Goal: Task Accomplishment & Management: Use online tool/utility

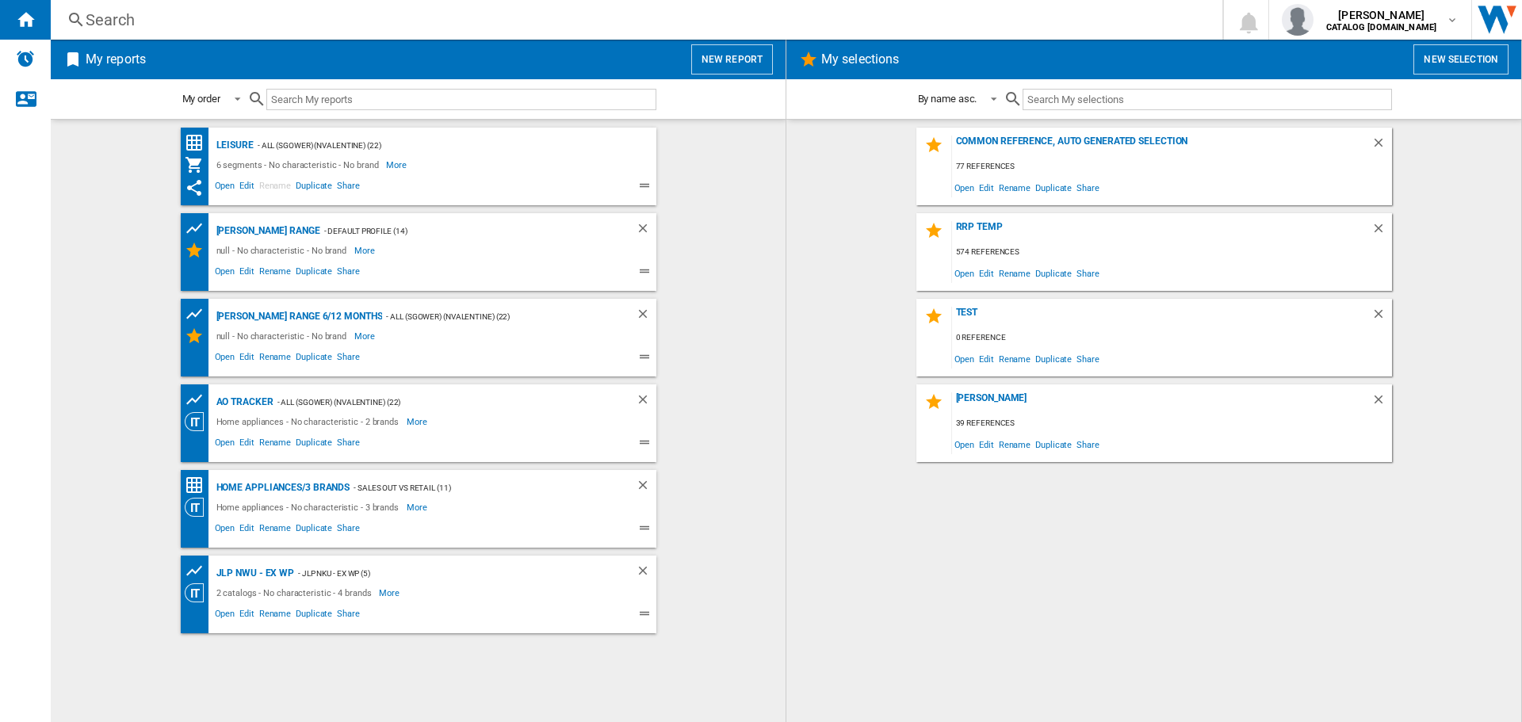
click at [741, 55] on button "New report" at bounding box center [732, 59] width 82 height 30
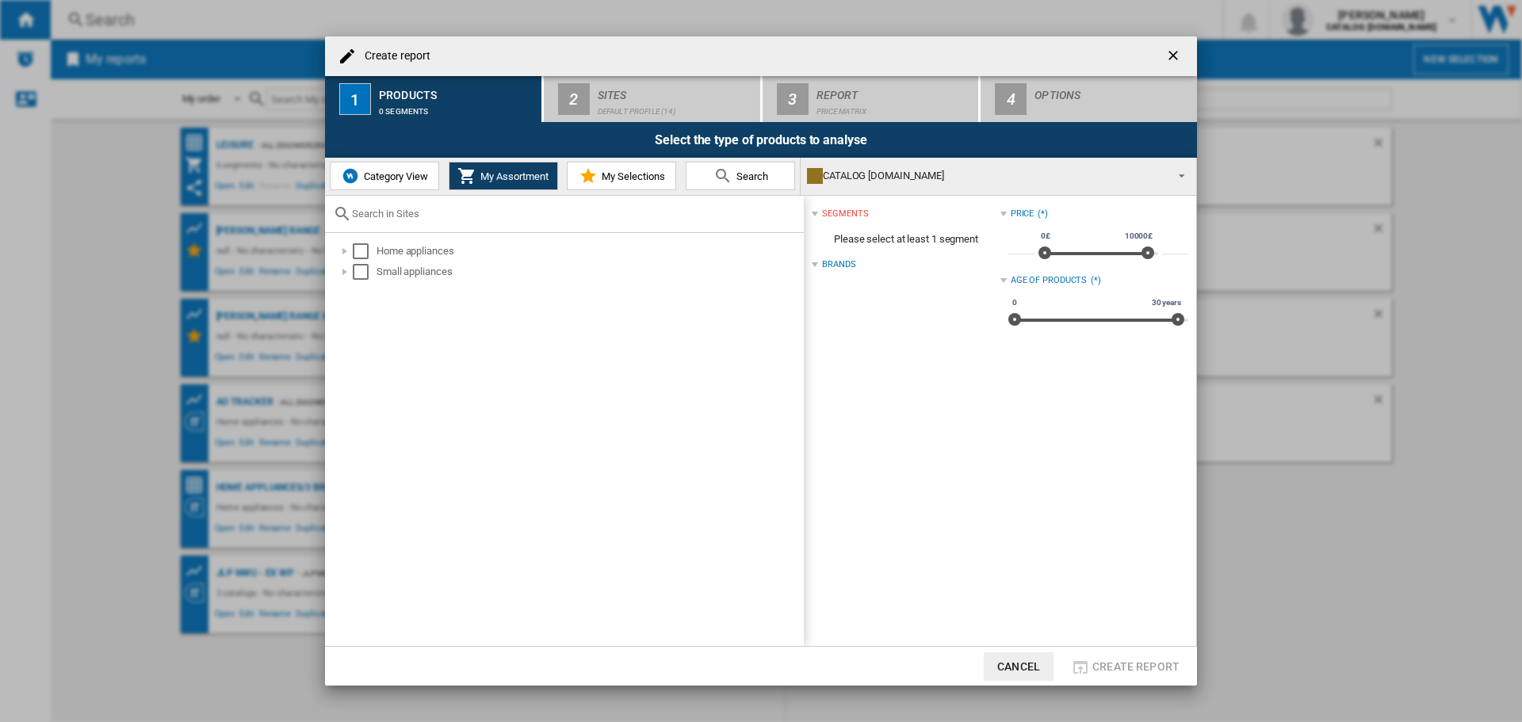
click at [399, 186] on button "Category View" at bounding box center [384, 176] width 109 height 29
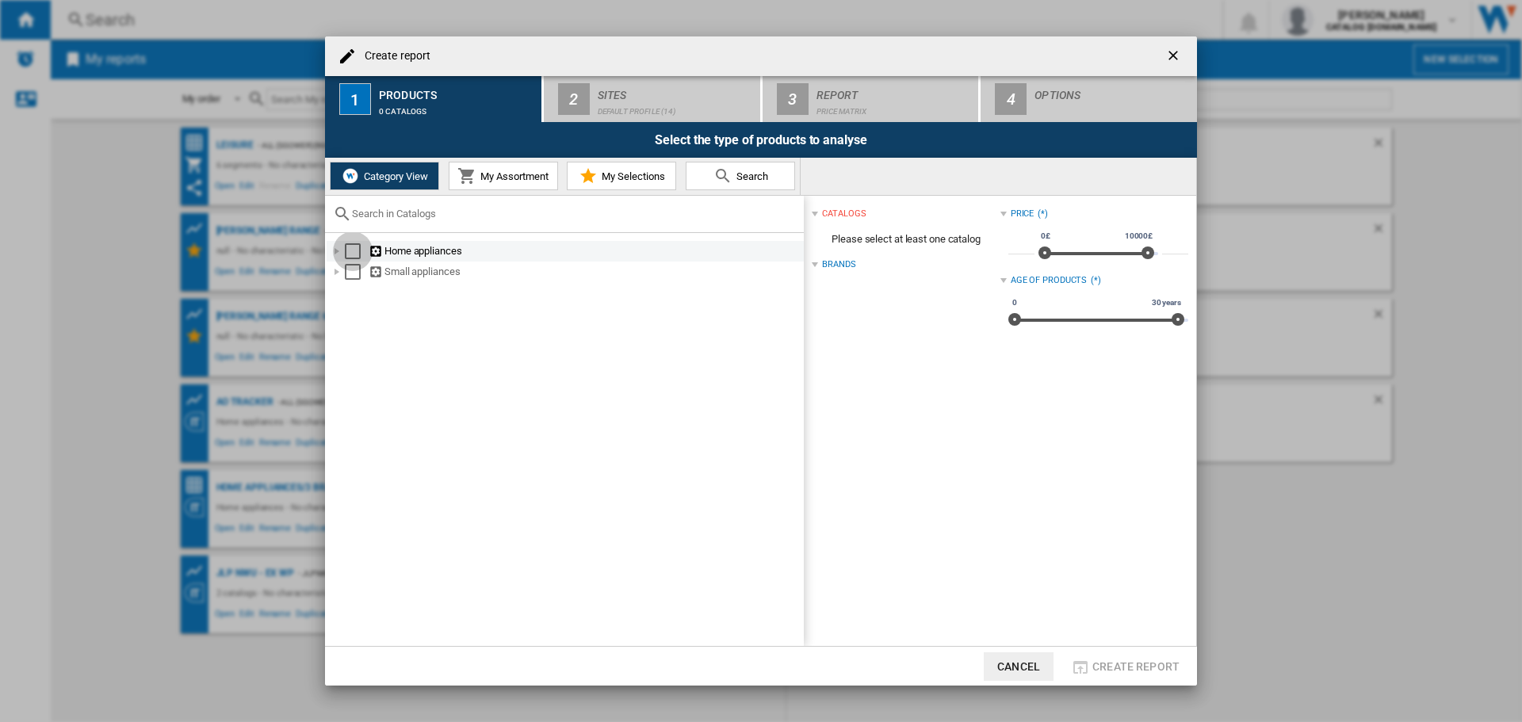
click at [349, 253] on div "Select" at bounding box center [353, 251] width 16 height 16
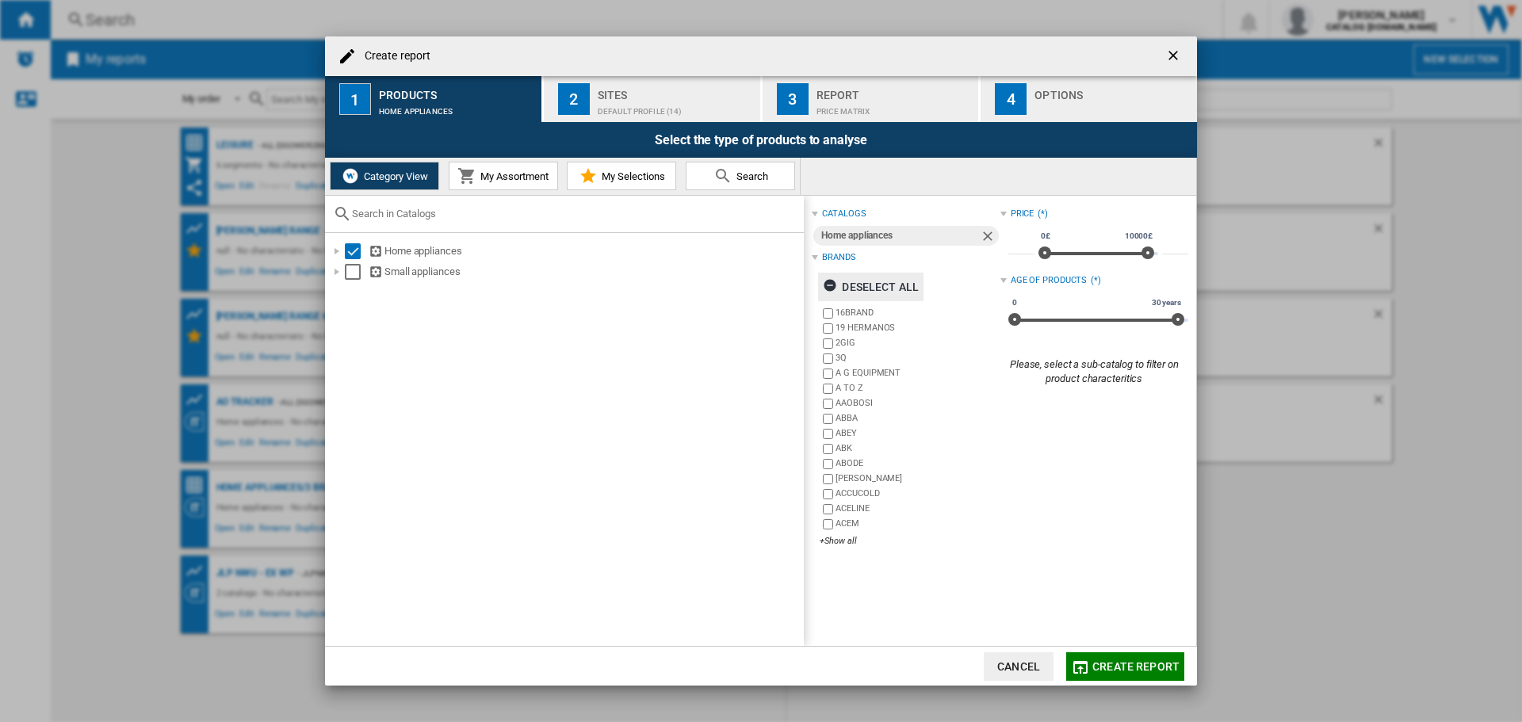
click at [836, 285] on ng-md-icon "button" at bounding box center [832, 287] width 19 height 19
click at [843, 539] on div "+Show all" at bounding box center [910, 541] width 180 height 12
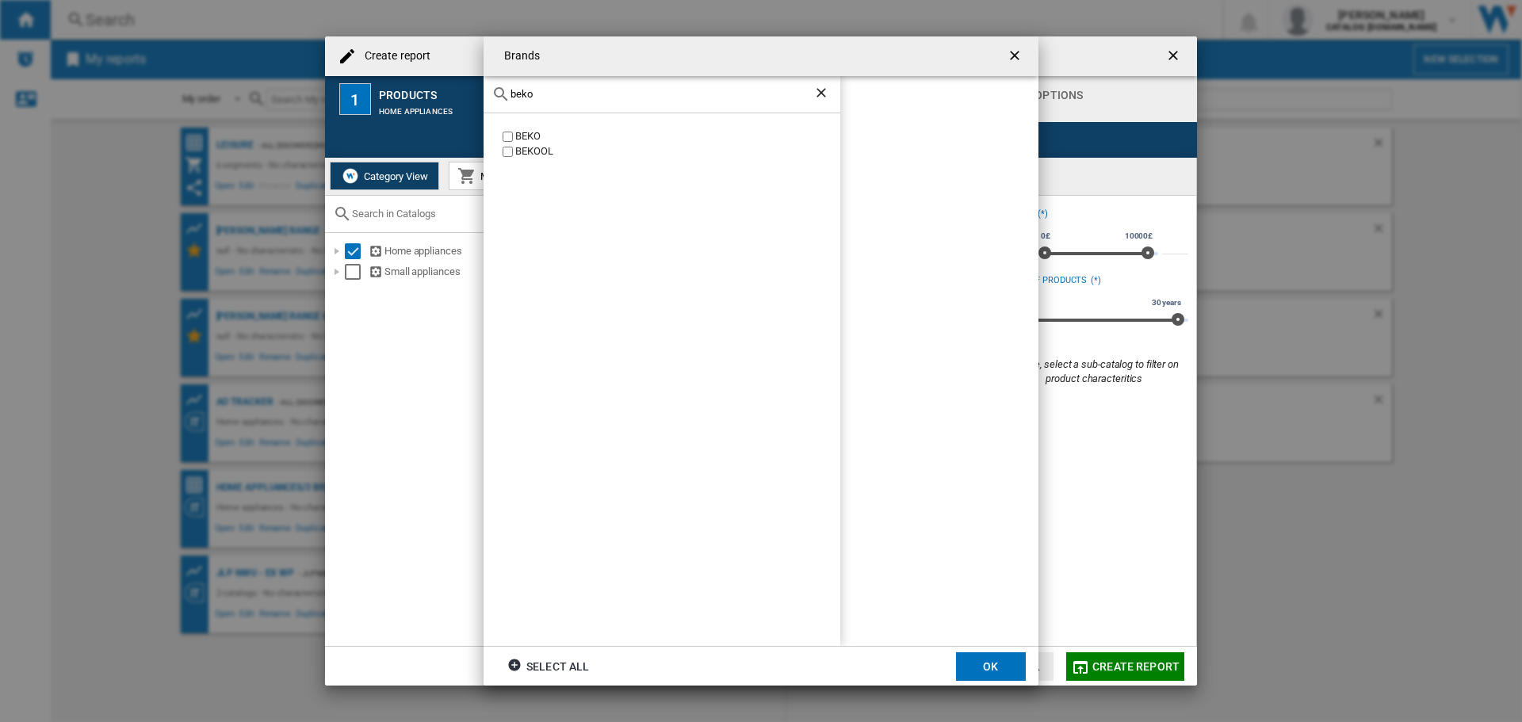
click at [502, 136] on label "BEKO" at bounding box center [669, 136] width 341 height 15
drag, startPoint x: 446, startPoint y: 86, endPoint x: 429, endPoint y: 86, distance: 17.4
click at [429, 86] on div "Brands beko BEKO [GEOGRAPHIC_DATA] BEKO Select all OK" at bounding box center [761, 361] width 1522 height 722
click at [537, 94] on input "beko" at bounding box center [661, 94] width 303 height 12
type input "b"
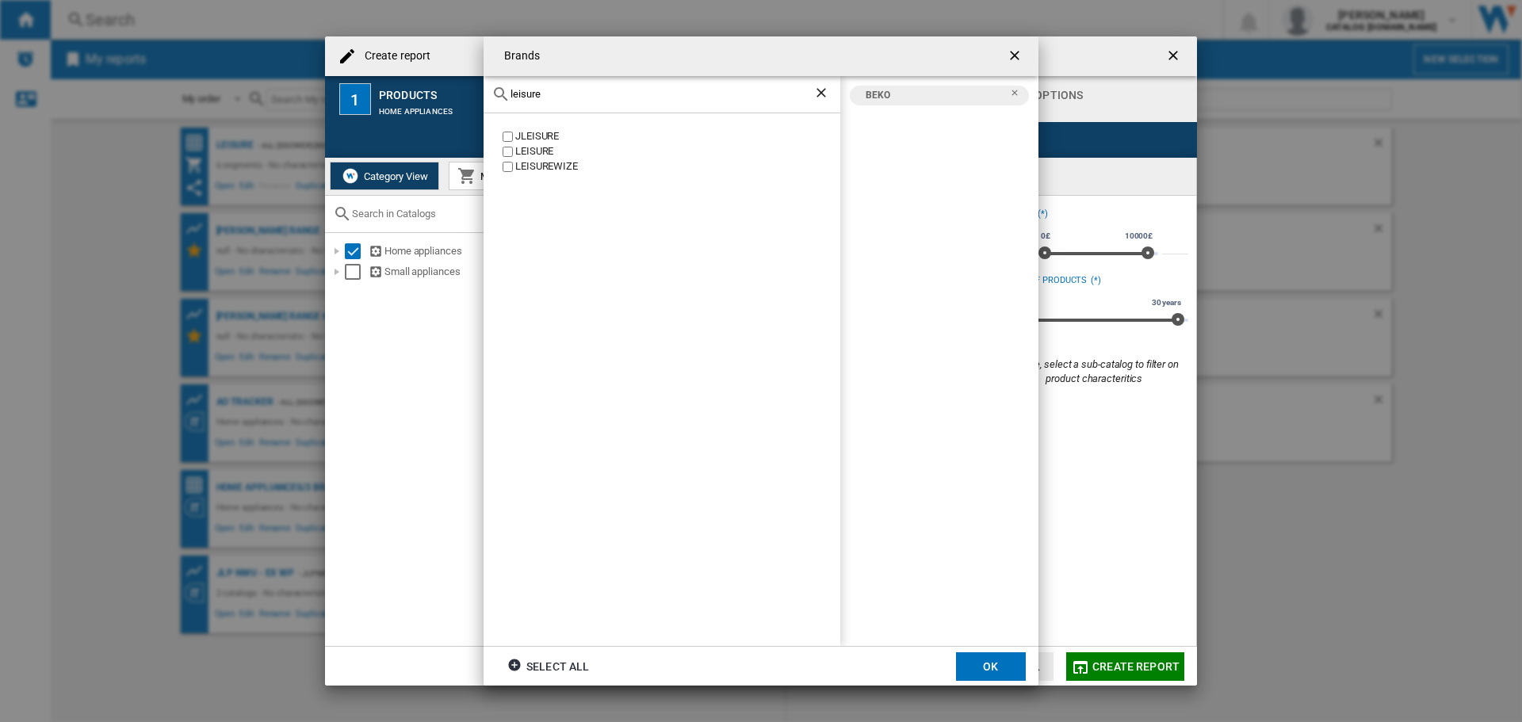
type input "leisure"
drag, startPoint x: 551, startPoint y: 93, endPoint x: 428, endPoint y: 90, distance: 122.9
click at [433, 90] on div "Brands leisure JLEISURE LEISURE LEISUREWIZE BEKO LEISURE Select all OK" at bounding box center [761, 361] width 1522 height 722
type input "[PERSON_NAME]"
drag, startPoint x: 544, startPoint y: 95, endPoint x: 384, endPoint y: 90, distance: 160.2
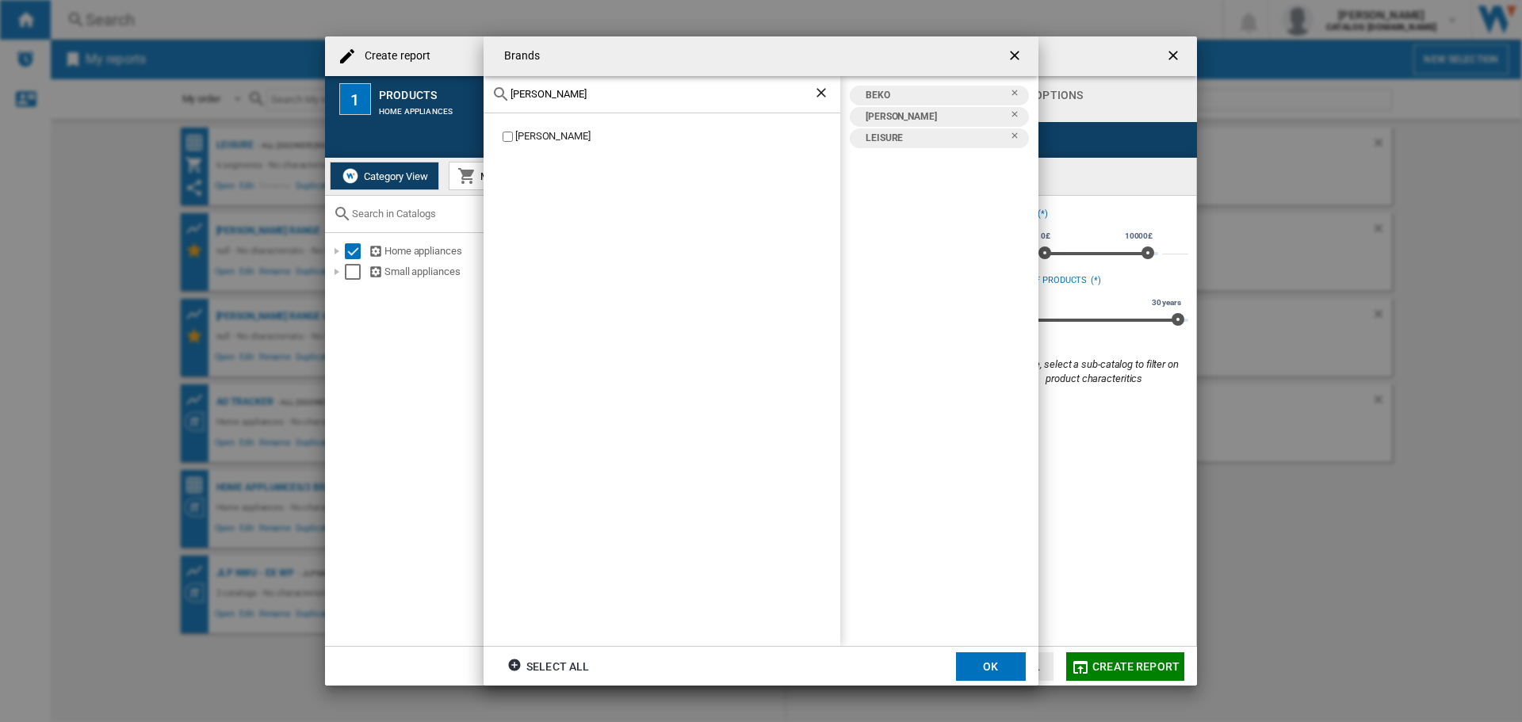
click at [391, 90] on div "Brands [PERSON_NAME] [GEOGRAPHIC_DATA] BEKO [GEOGRAPHIC_DATA] LEISURE Select al…" at bounding box center [761, 361] width 1522 height 722
type input "grun"
click at [1005, 663] on button "OK" at bounding box center [991, 666] width 70 height 29
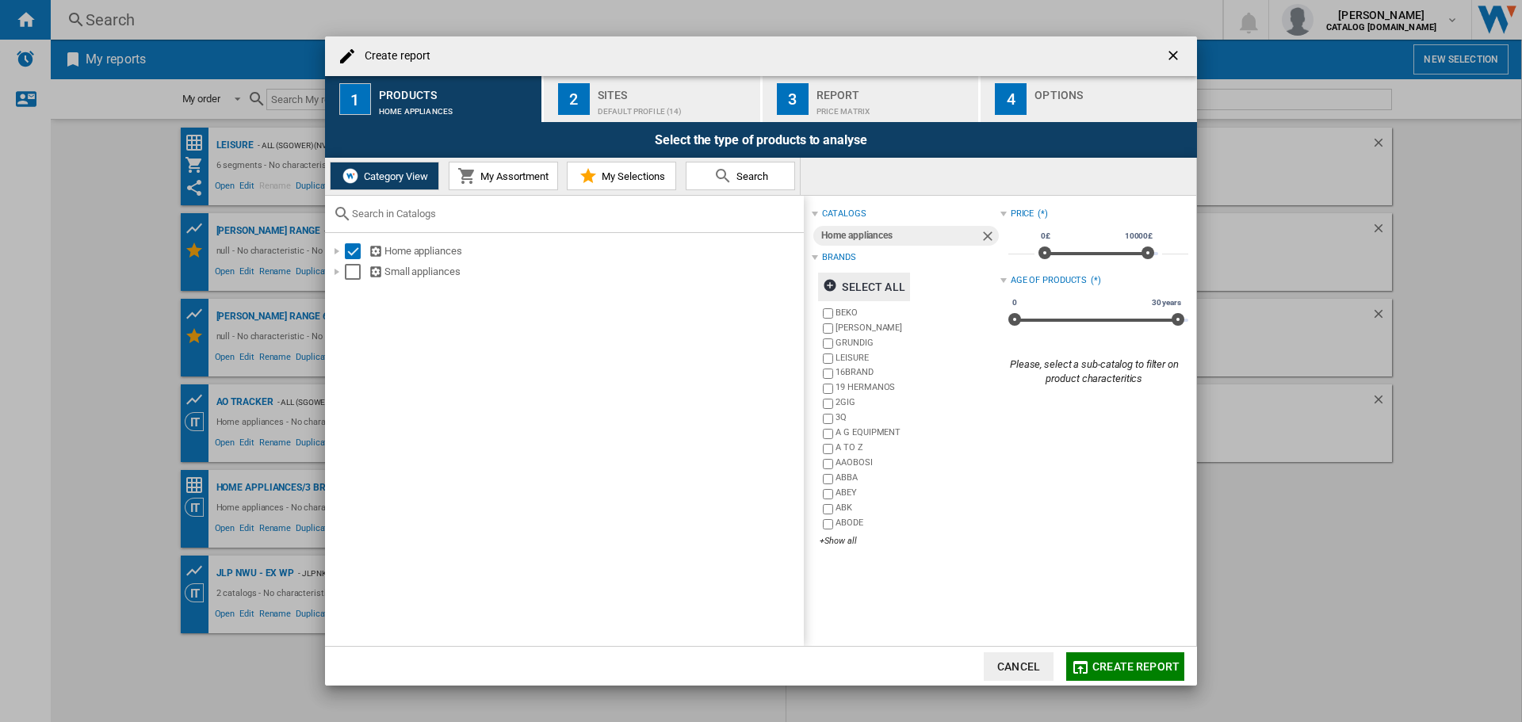
click at [668, 110] on div "Default profile (14)" at bounding box center [676, 107] width 156 height 17
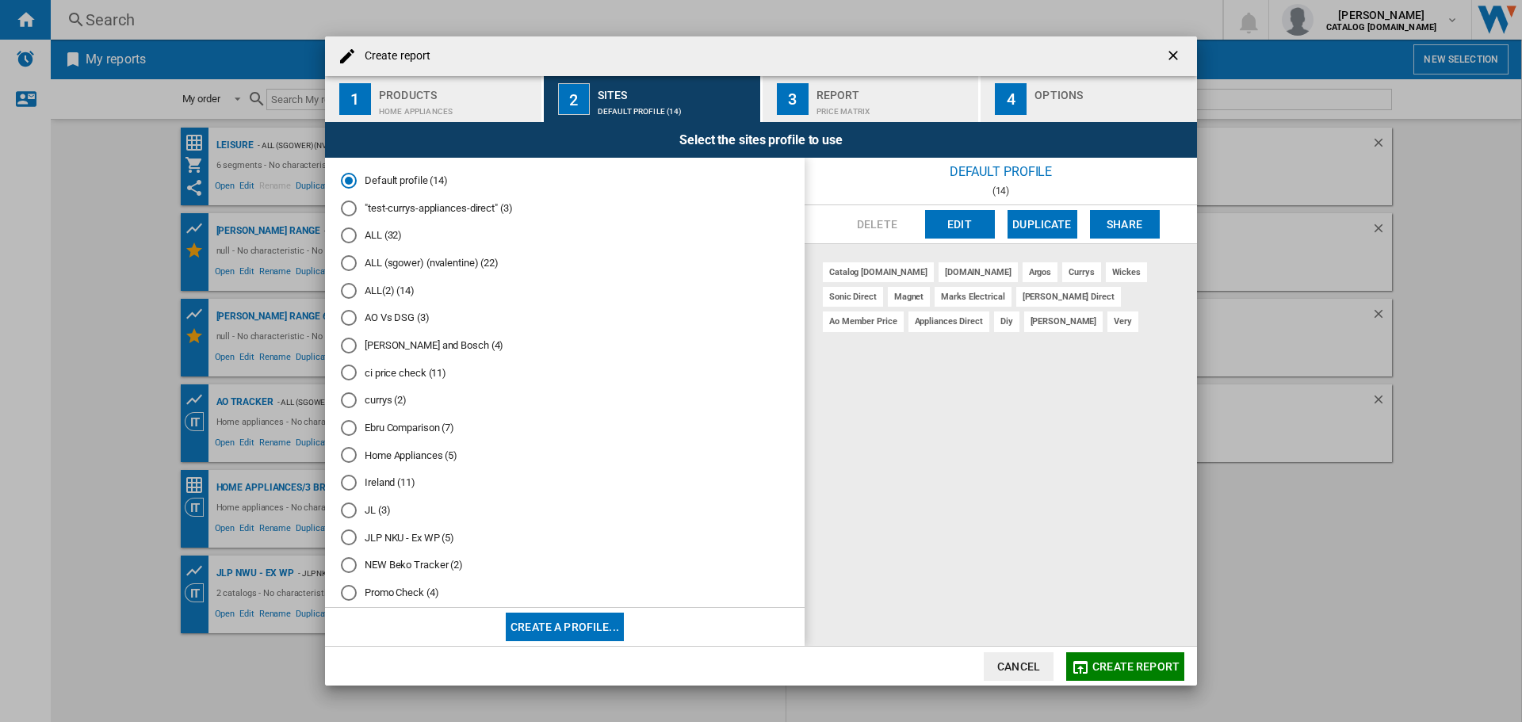
click at [347, 264] on div "ALL (sgower) (nvalentine) (22)" at bounding box center [349, 263] width 16 height 16
click at [860, 106] on div "Price Matrix" at bounding box center [894, 107] width 156 height 17
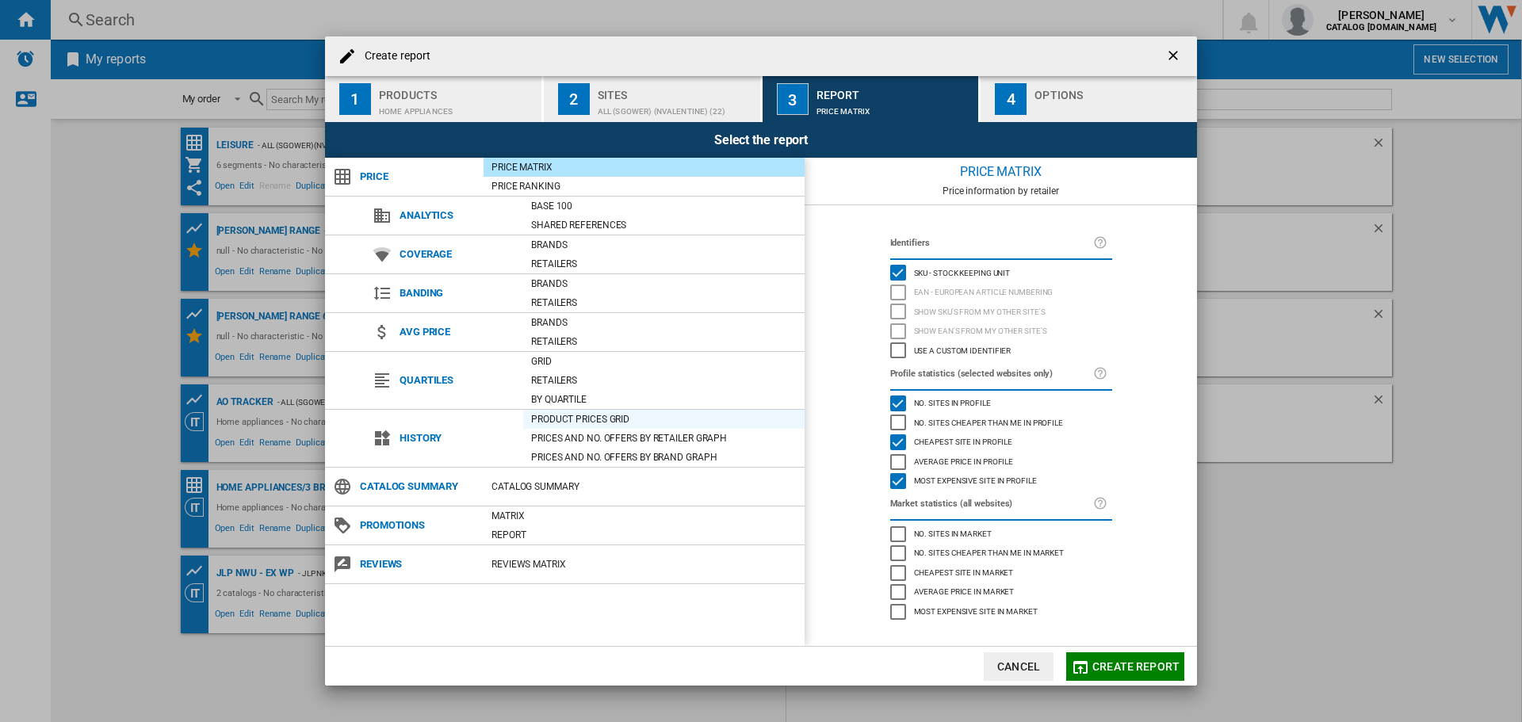
click at [562, 415] on div "Product prices grid" at bounding box center [663, 419] width 281 height 16
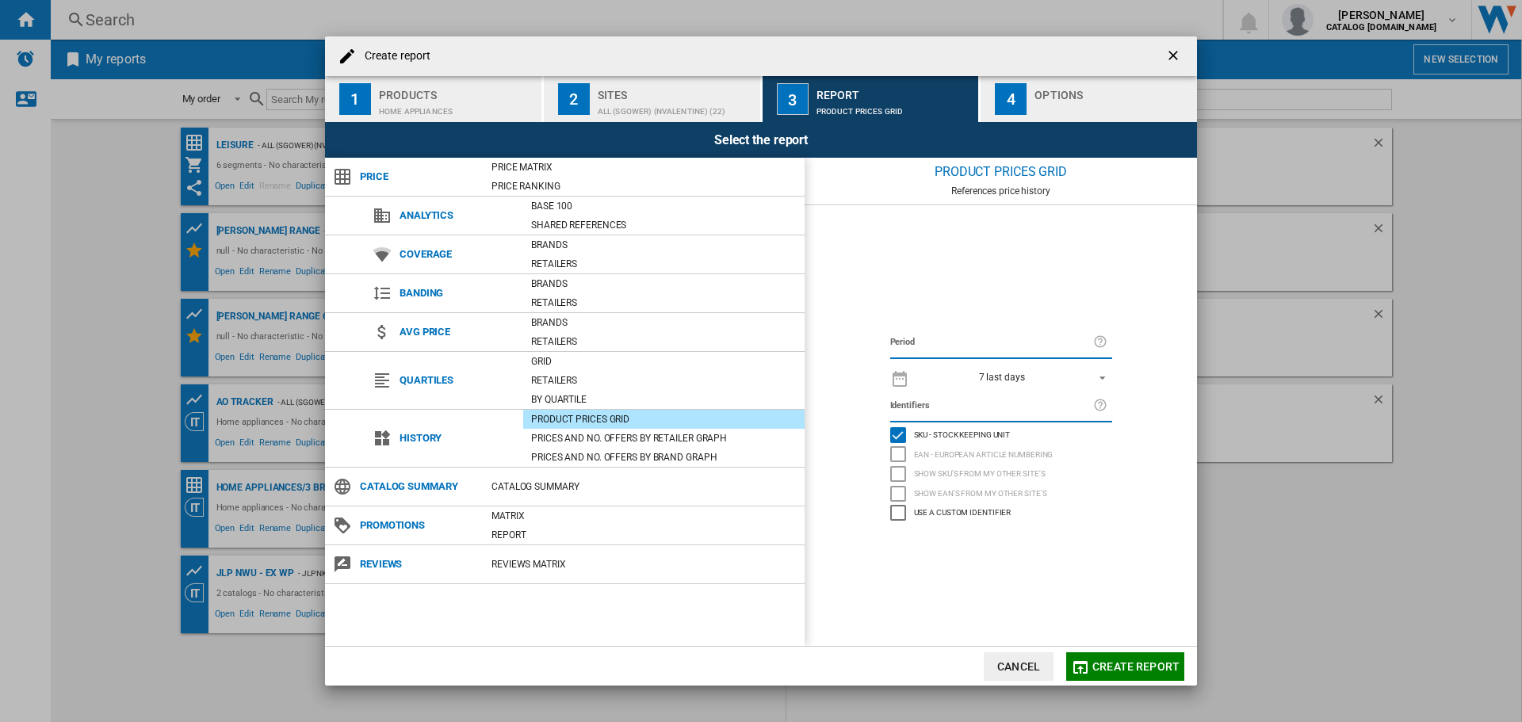
click at [1099, 375] on span "REPORTS.WIZARD.STEPS.REPORT.STEPS.REPORT_OPTIONS.PERIOD: 7 last days" at bounding box center [1097, 376] width 19 height 14
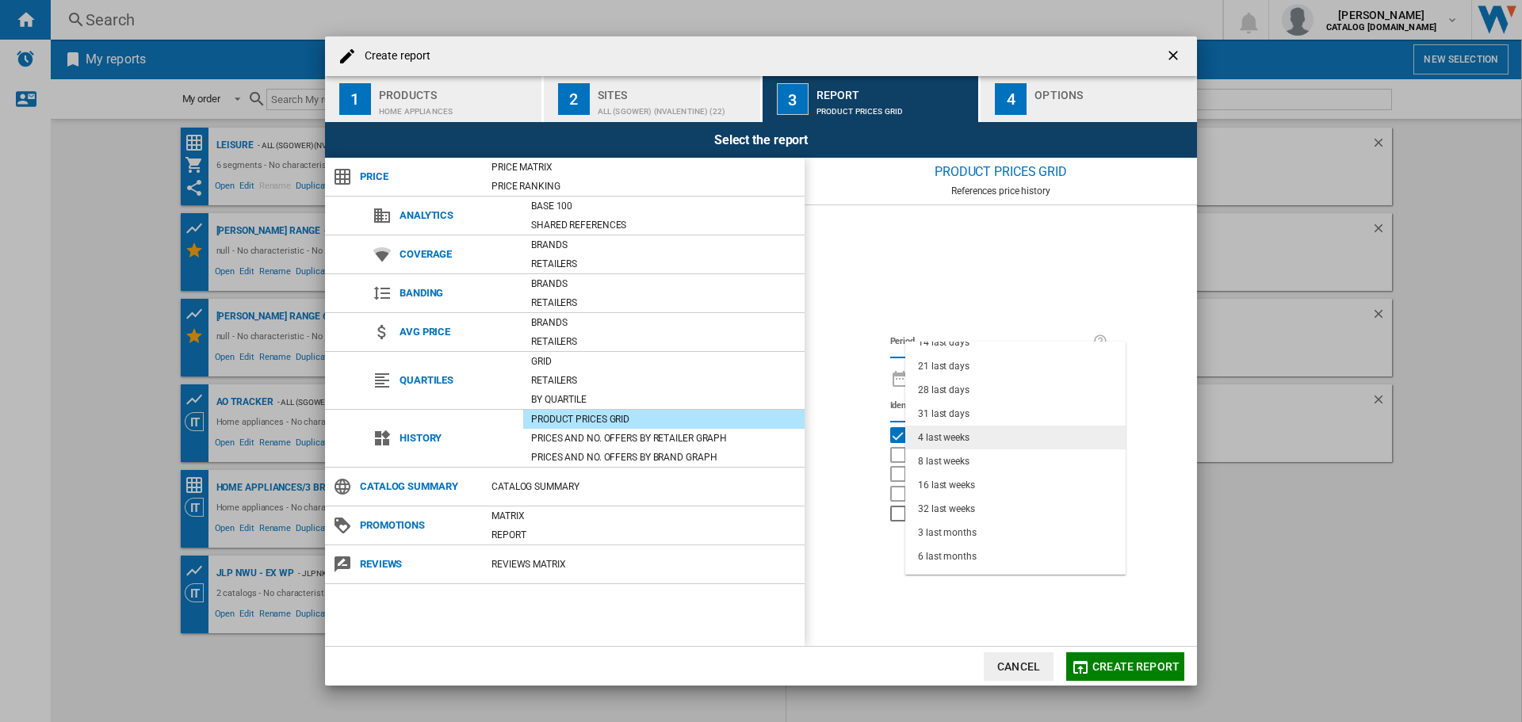
scroll to position [100, 0]
click at [951, 466] on div "32 last weeks" at bounding box center [946, 467] width 57 height 13
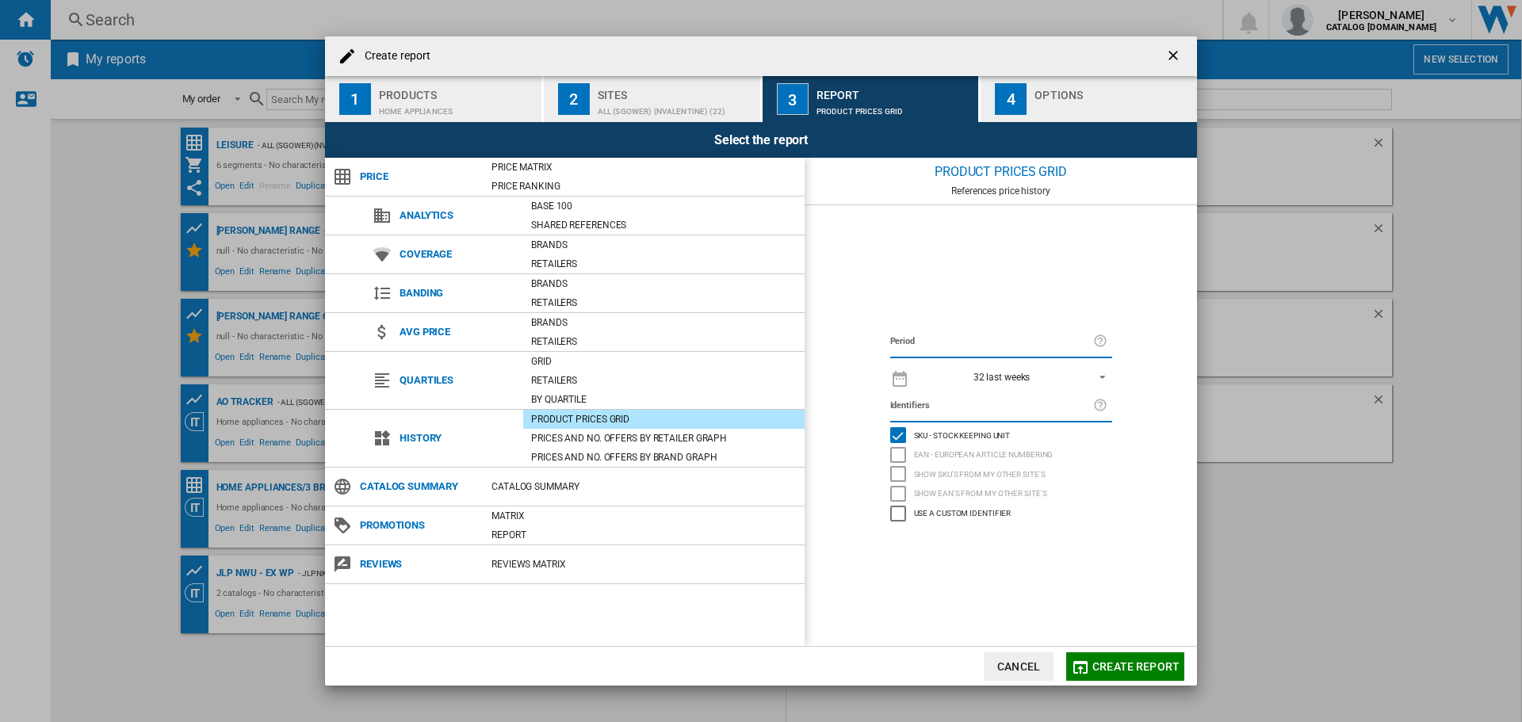
click at [1110, 663] on span "Create report" at bounding box center [1135, 666] width 87 height 13
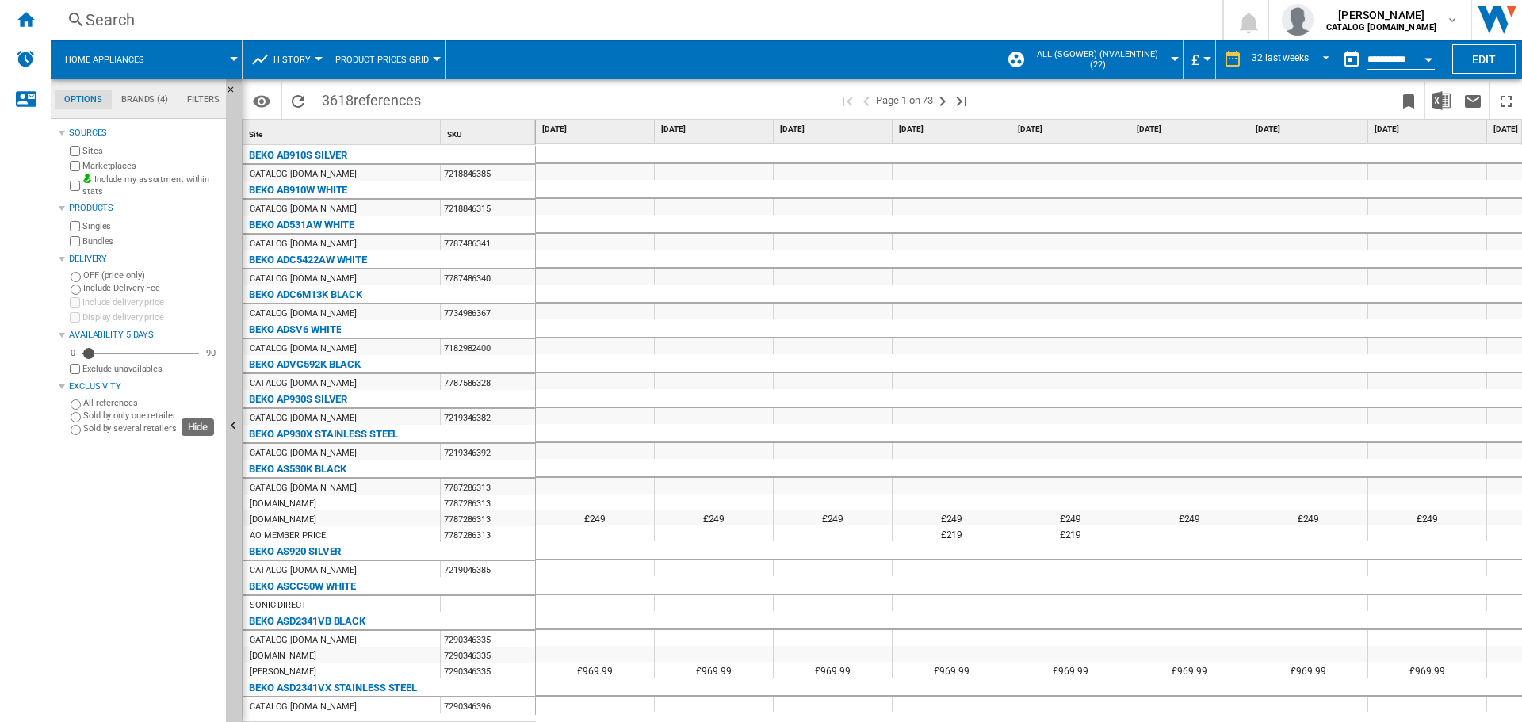
click at [231, 428] on ng-md-icon "Hide" at bounding box center [235, 428] width 19 height 19
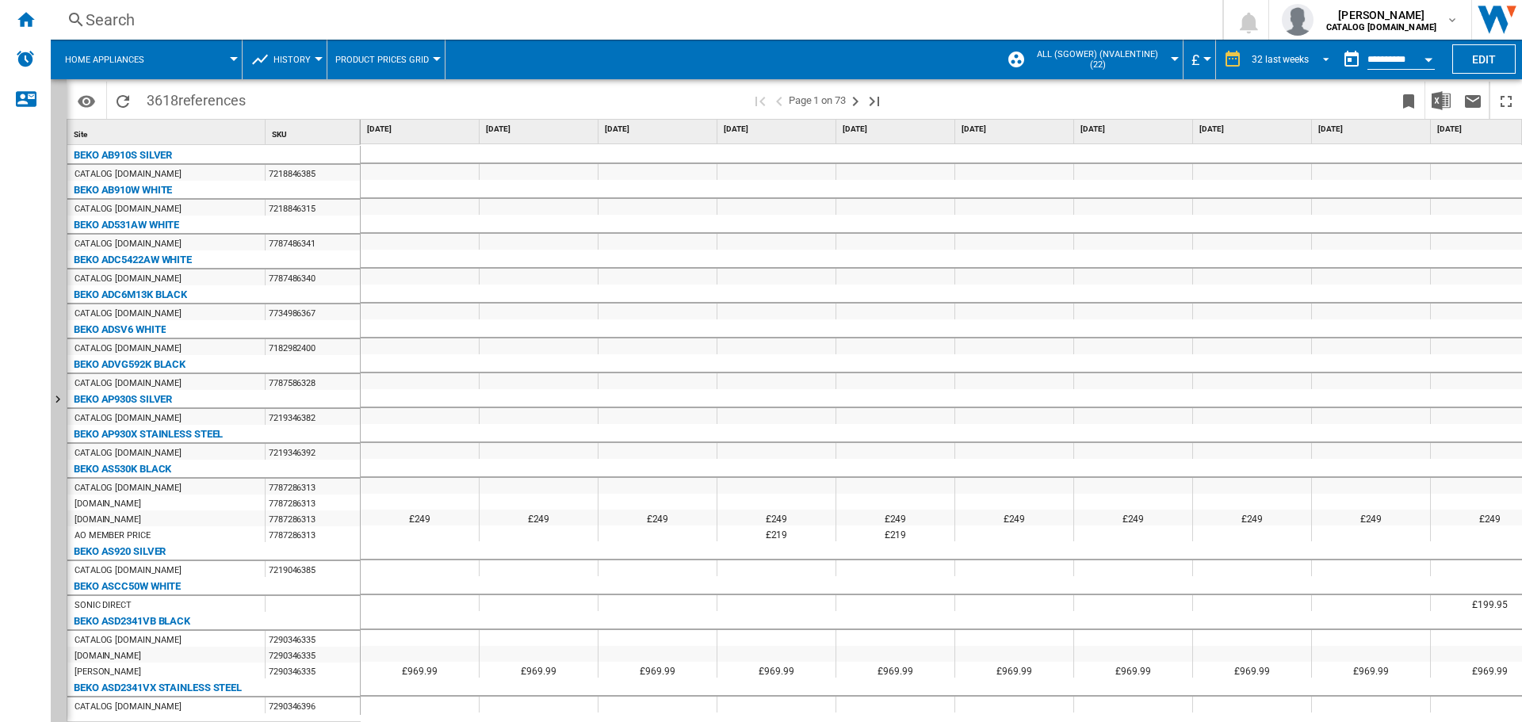
click at [1317, 58] on span "REPORTS.WIZARD.STEPS.REPORT.STEPS.REPORT_OPTIONS.PERIOD: 32 last weeks" at bounding box center [1321, 58] width 19 height 14
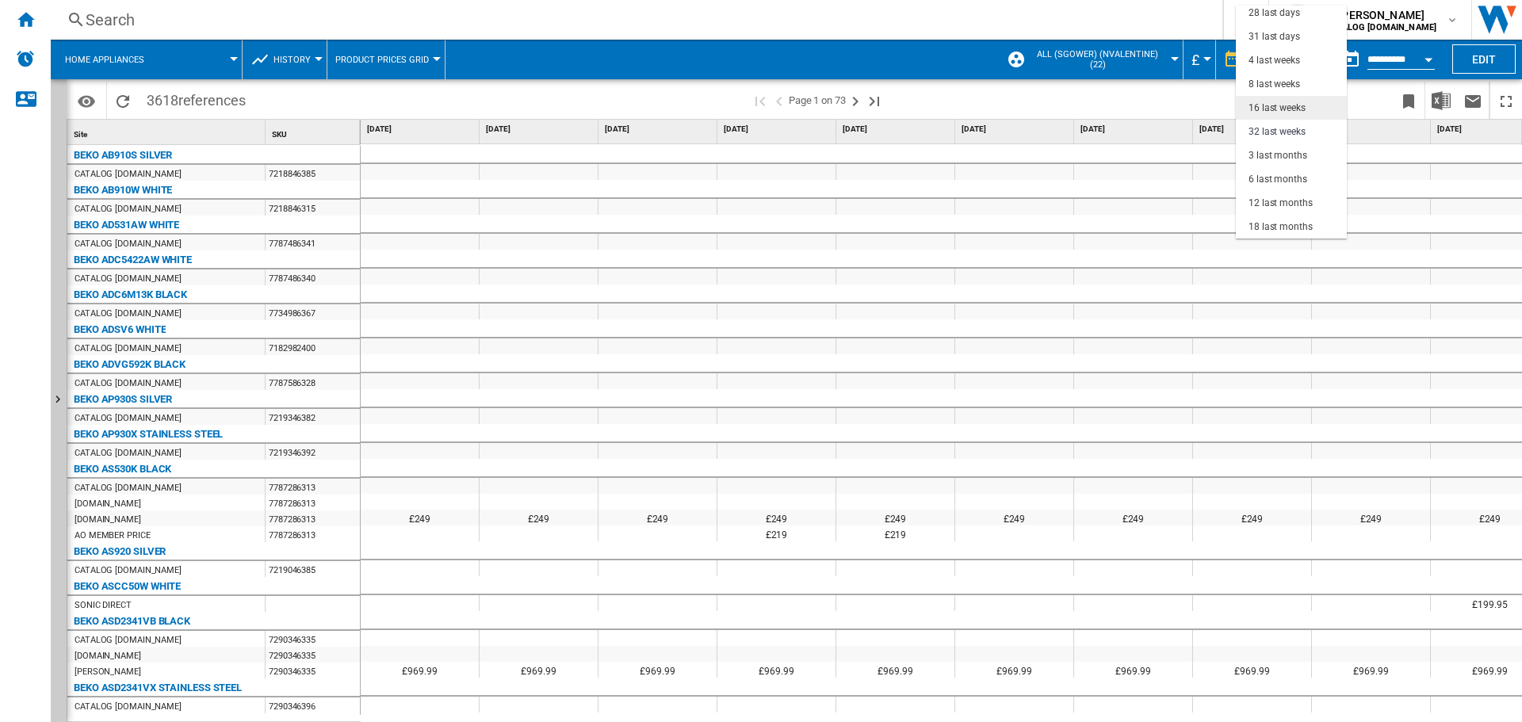
click at [1273, 106] on div "16 last weeks" at bounding box center [1276, 107] width 57 height 13
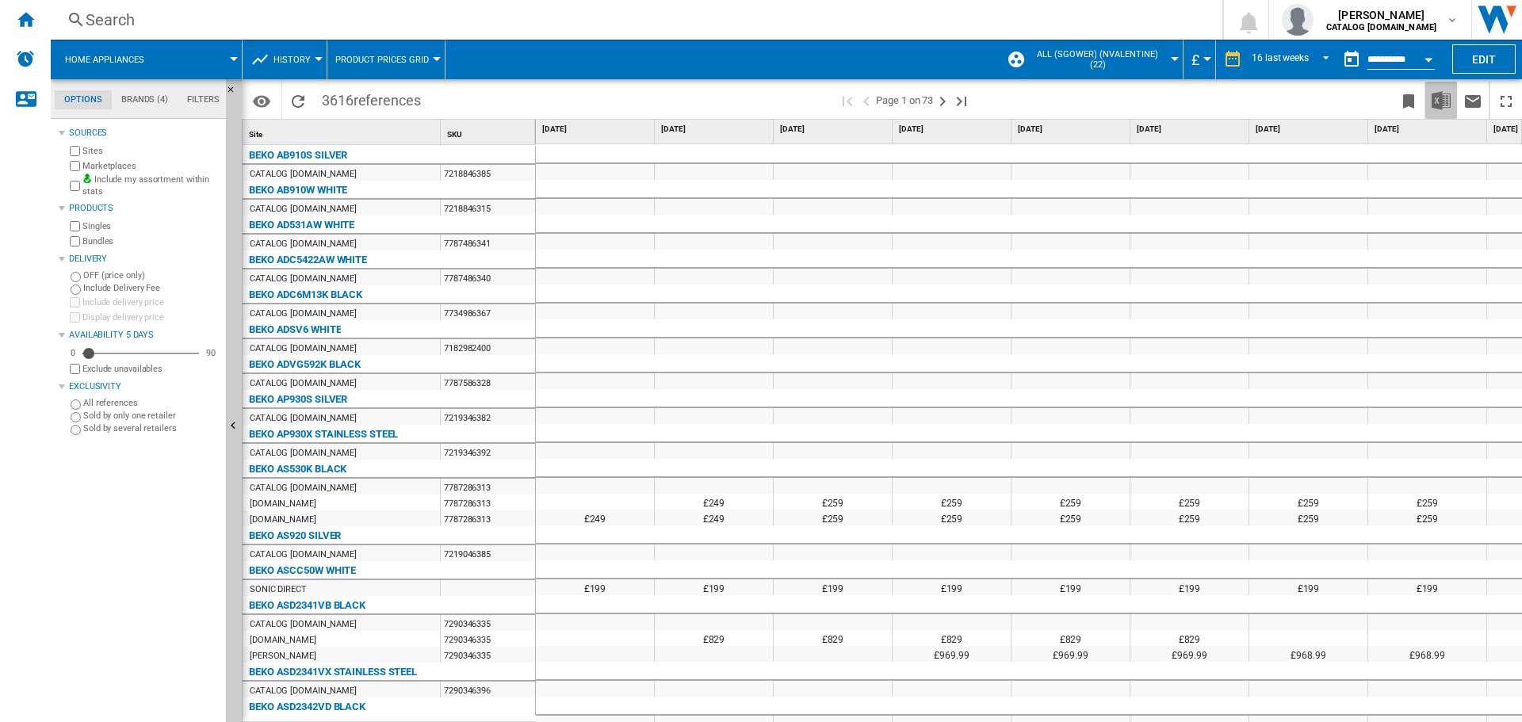
click at [1447, 95] on img "Download in Excel" at bounding box center [1440, 100] width 19 height 19
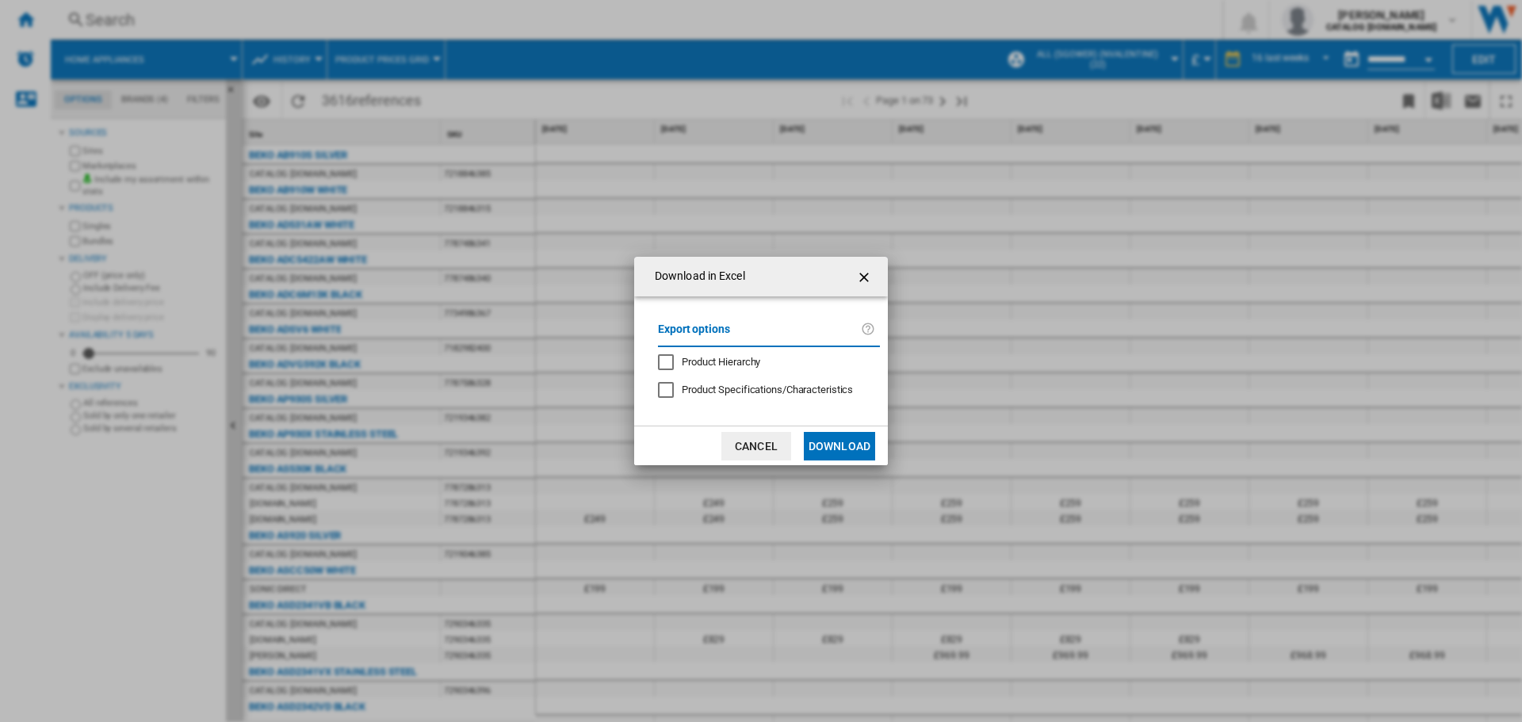
click at [829, 447] on button "Download" at bounding box center [839, 446] width 71 height 29
